Goal: Check status: Check status

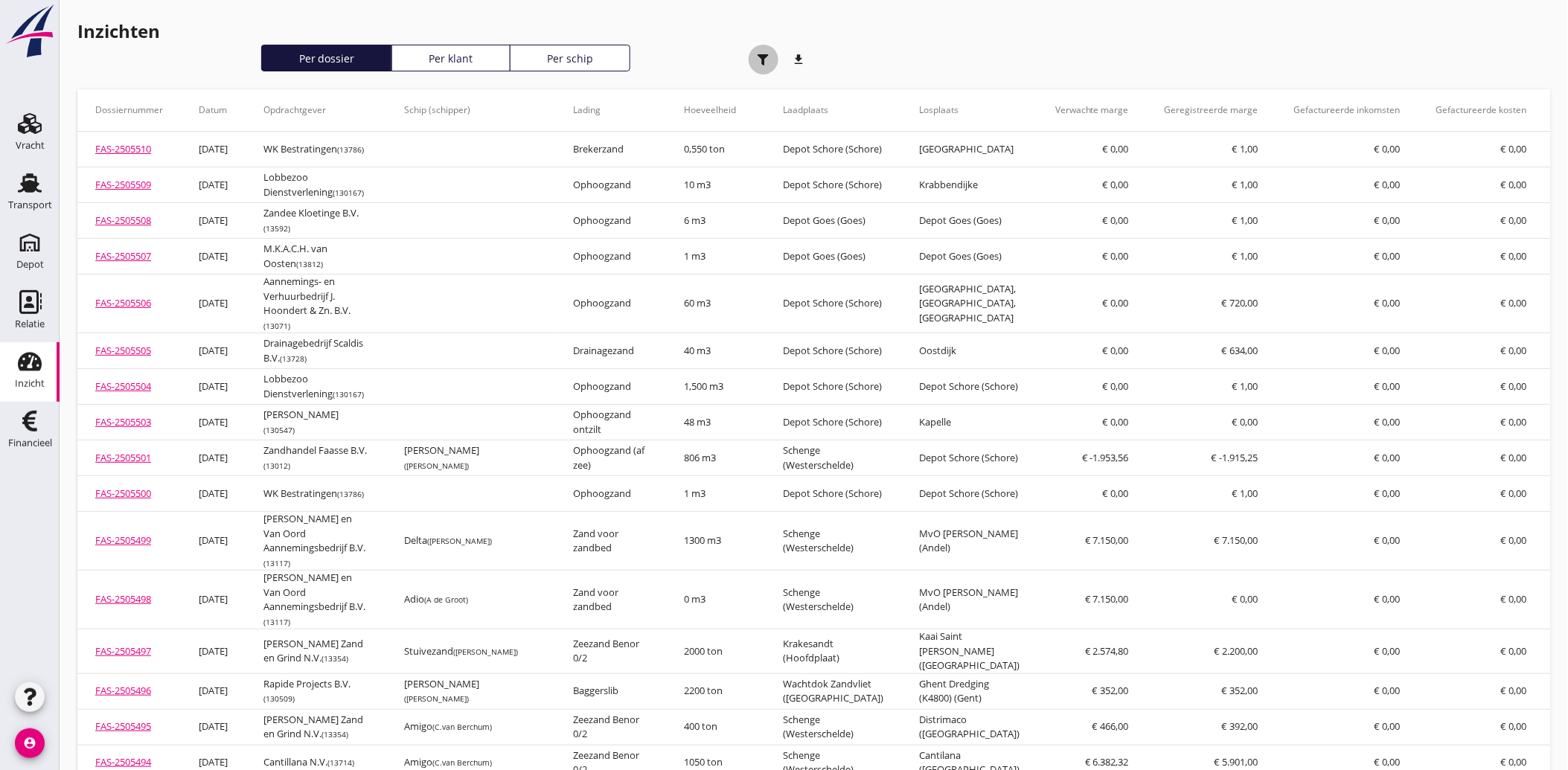
click at [764, 65] on div "button" at bounding box center [764, 60] width 30 height 30
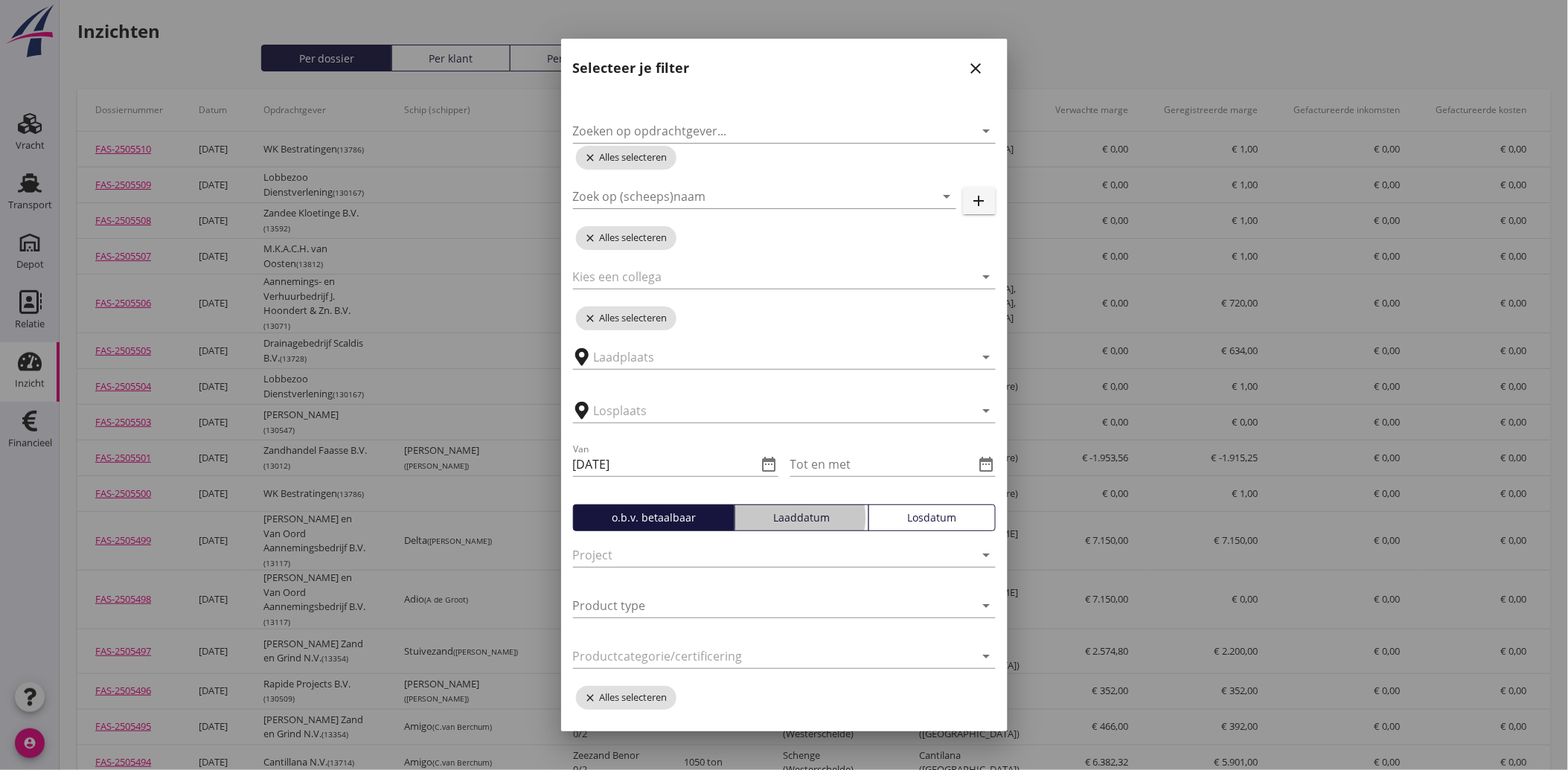
click at [791, 517] on div "Laaddatum" at bounding box center [802, 518] width 121 height 16
click at [919, 502] on div "Tot en met date_range" at bounding box center [893, 472] width 205 height 64
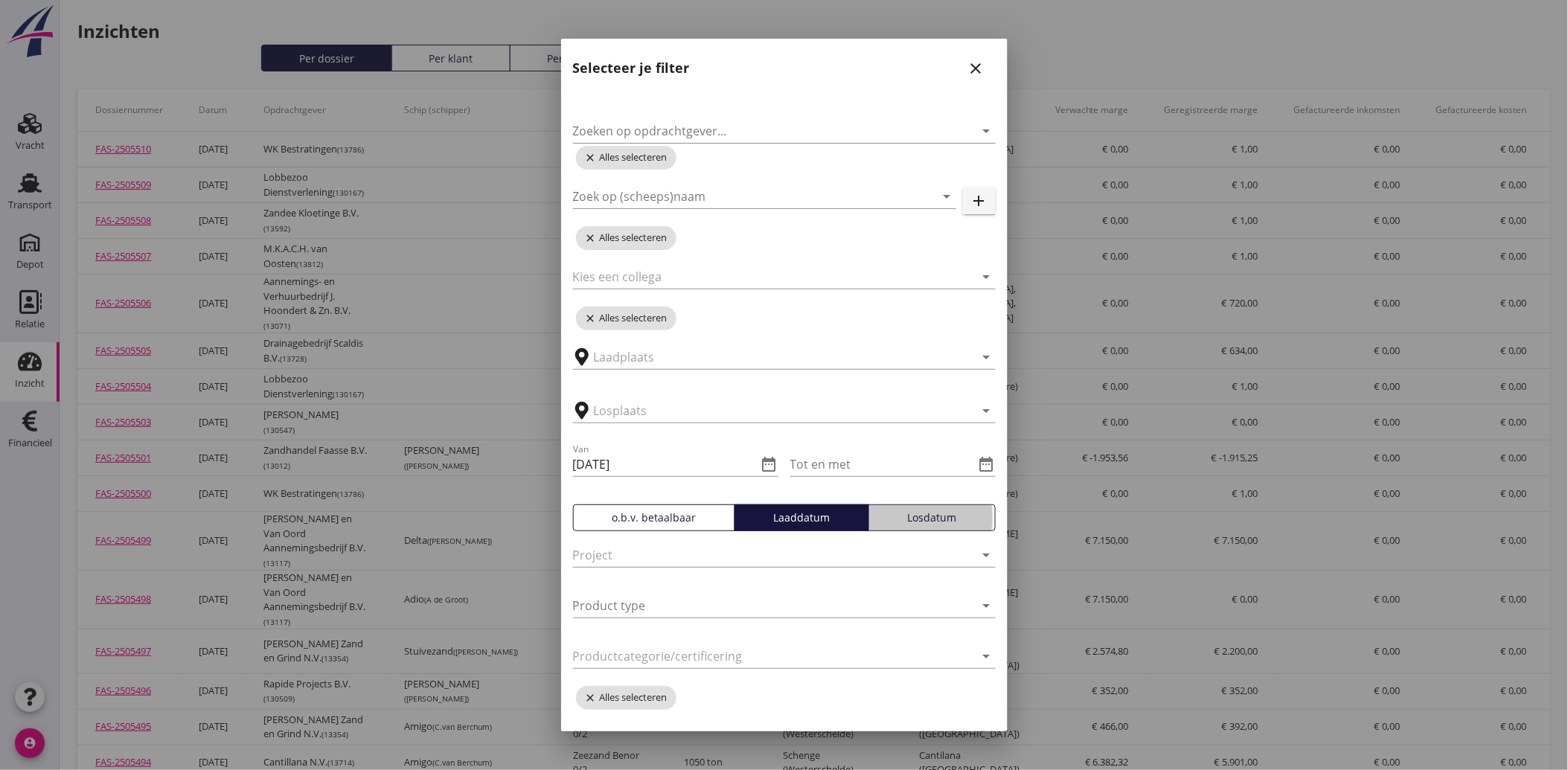
click at [919, 513] on div "Losdatum" at bounding box center [932, 518] width 114 height 16
click at [795, 522] on div "Laaddatum" at bounding box center [802, 518] width 121 height 16
click at [638, 522] on div "o.b.v. betaalbaar" at bounding box center [653, 518] width 149 height 16
click at [900, 517] on div "Losdatum" at bounding box center [932, 518] width 114 height 16
click at [808, 523] on div "Laaddatum" at bounding box center [802, 518] width 121 height 16
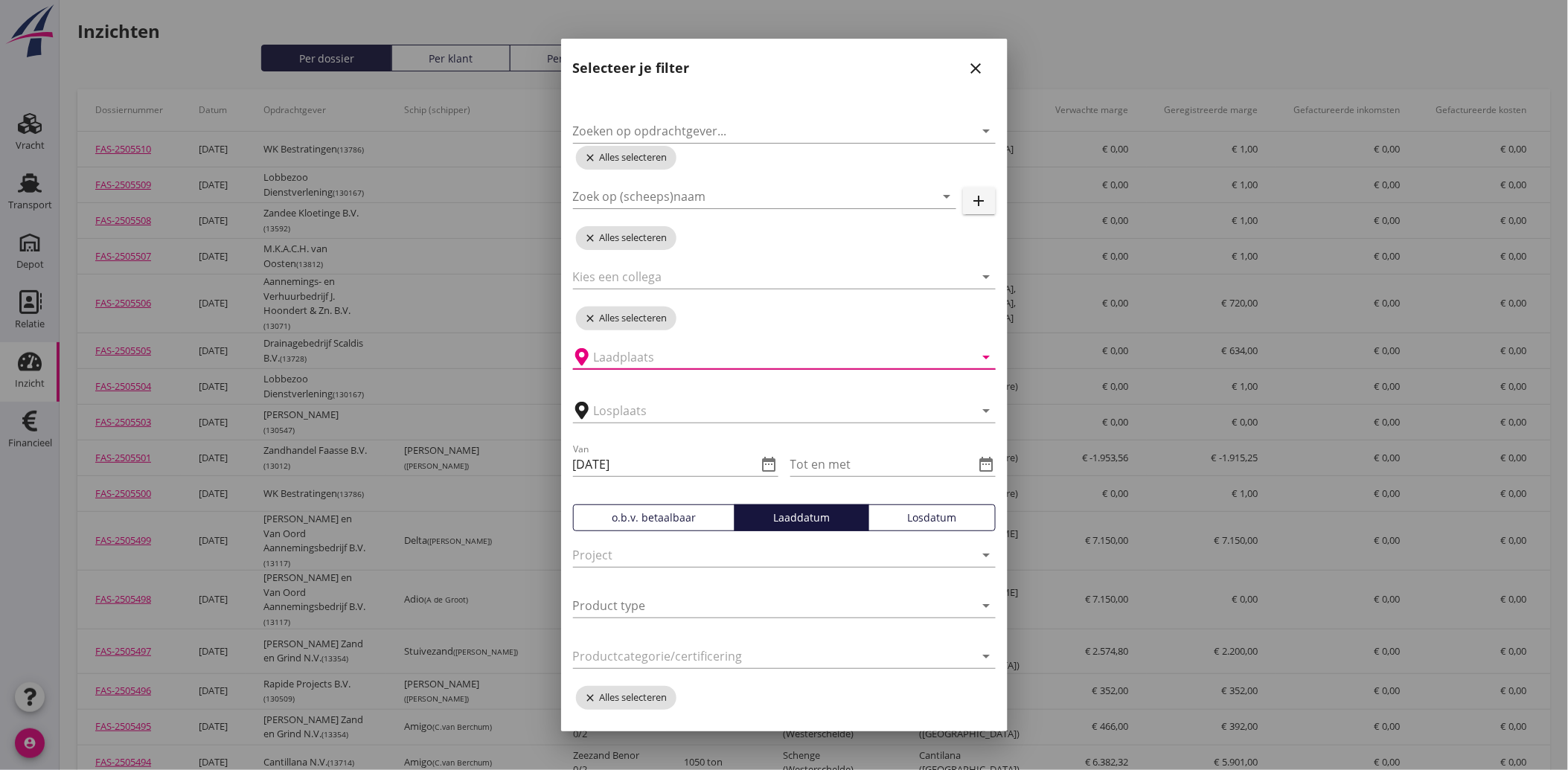
click at [809, 362] on input "text" at bounding box center [774, 357] width 361 height 24
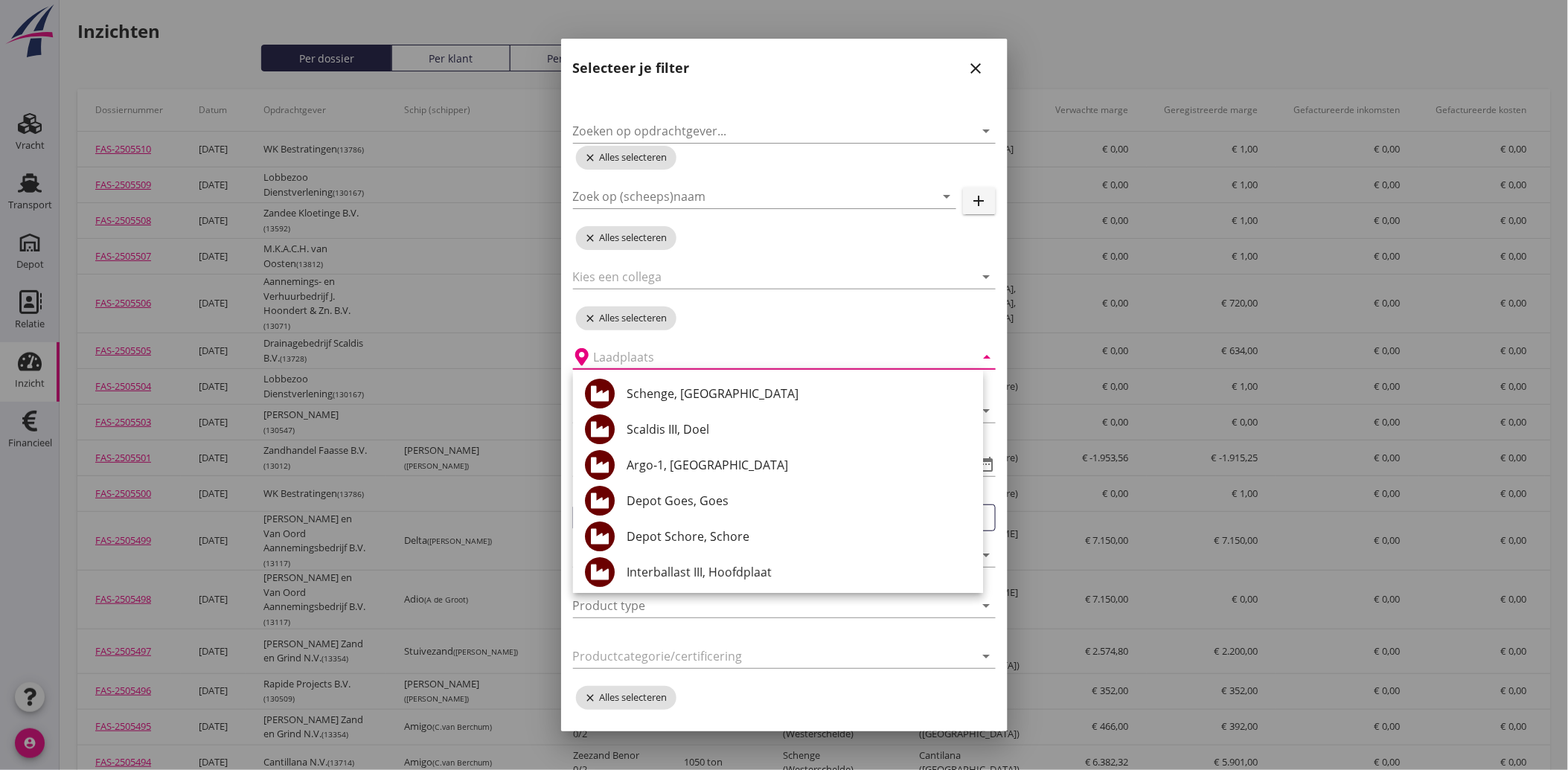
click at [967, 65] on icon "close" at bounding box center [976, 68] width 18 height 18
